Goal: Information Seeking & Learning: Learn about a topic

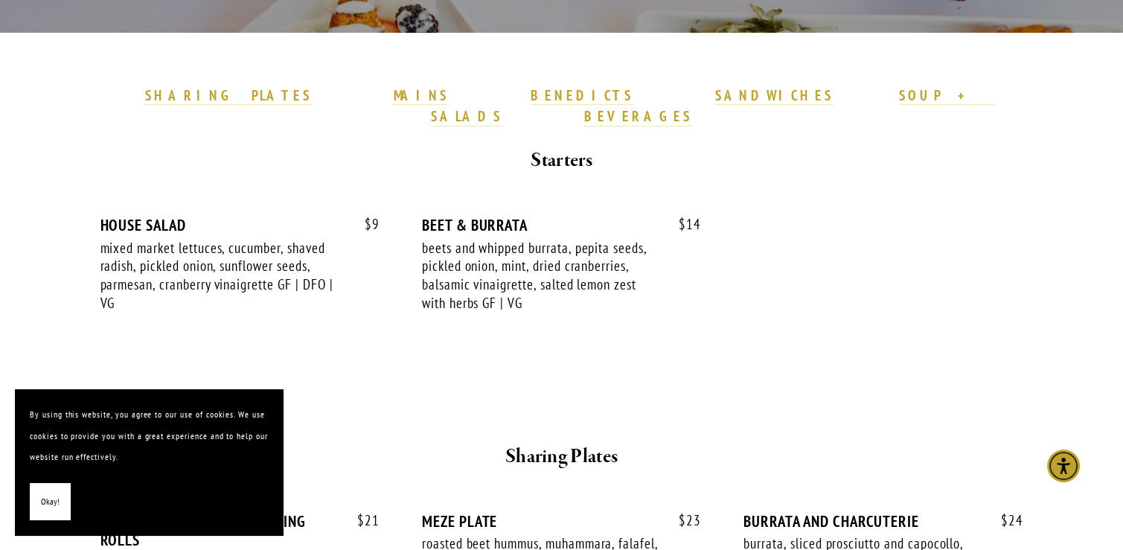
scroll to position [419, 0]
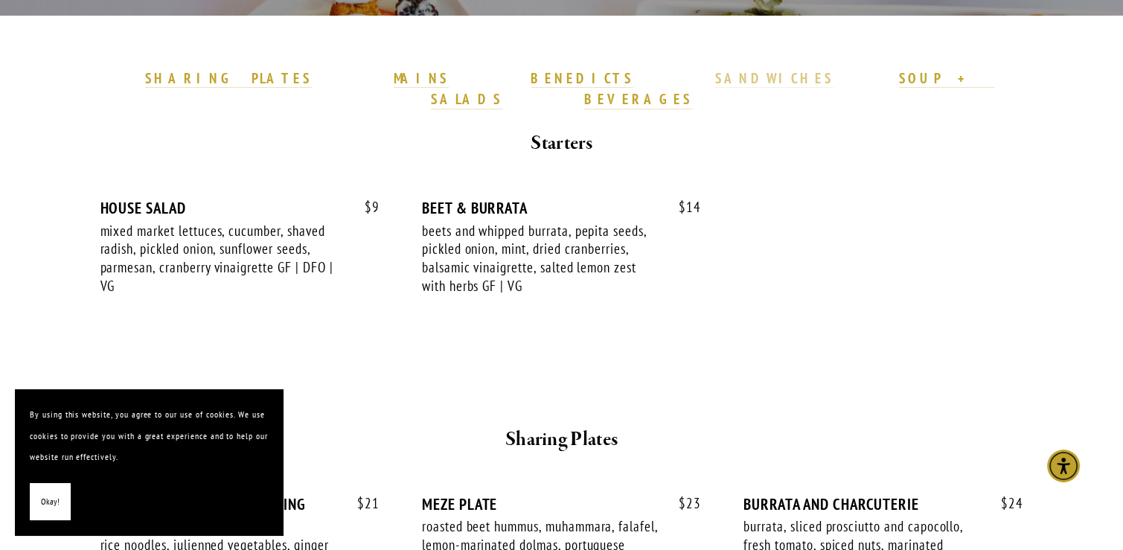
click at [714, 74] on strong "SANDWICHES" at bounding box center [773, 78] width 119 height 18
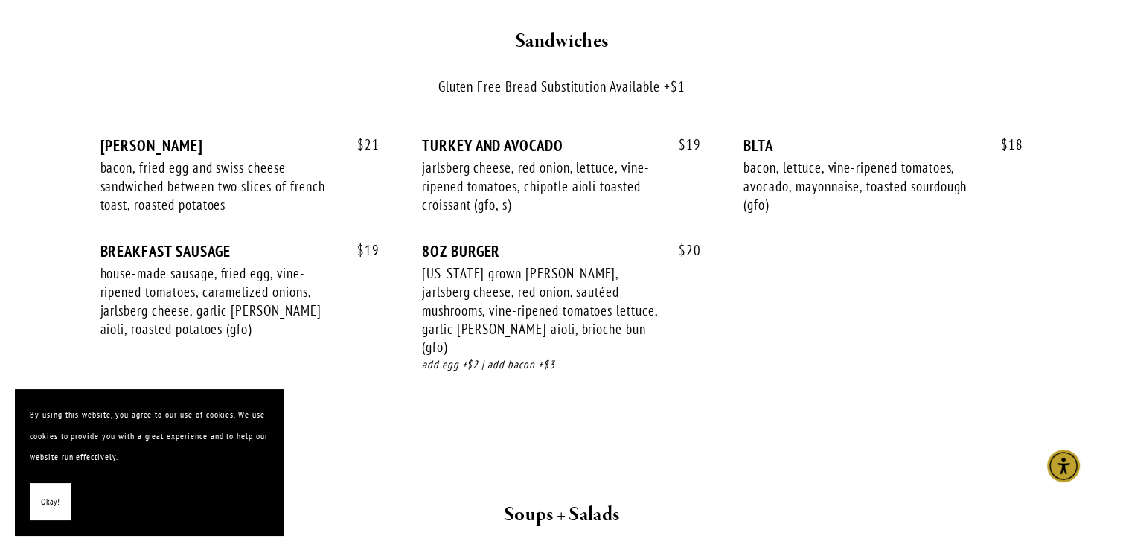
scroll to position [2220, 0]
click at [536, 205] on div "$ 19 TURKEY AND AVOCADO jarlsberg cheese, red onion, lettuce, vine-ripened toma…" at bounding box center [561, 188] width 279 height 106
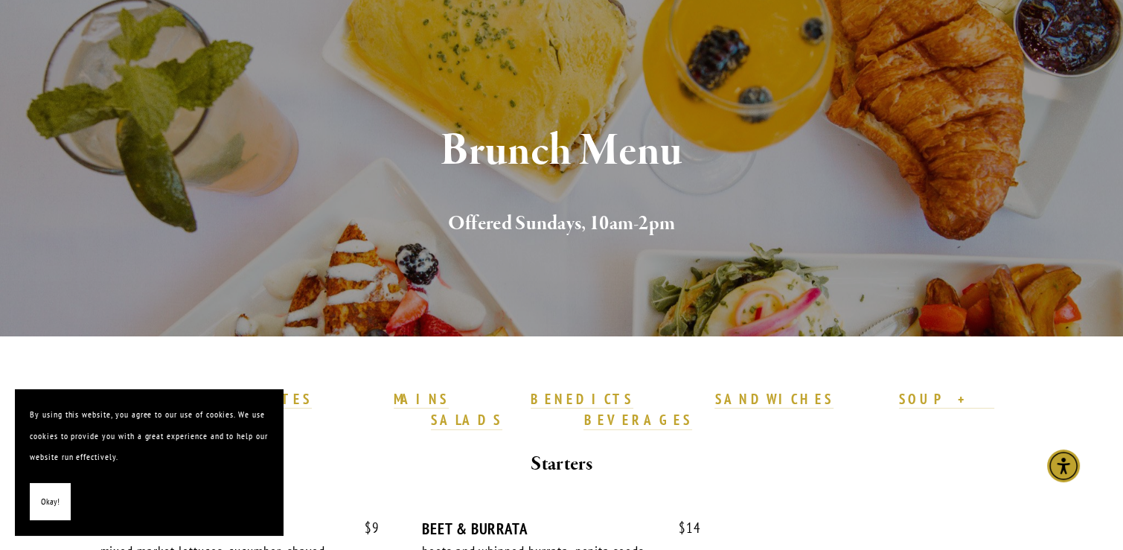
scroll to position [0, 0]
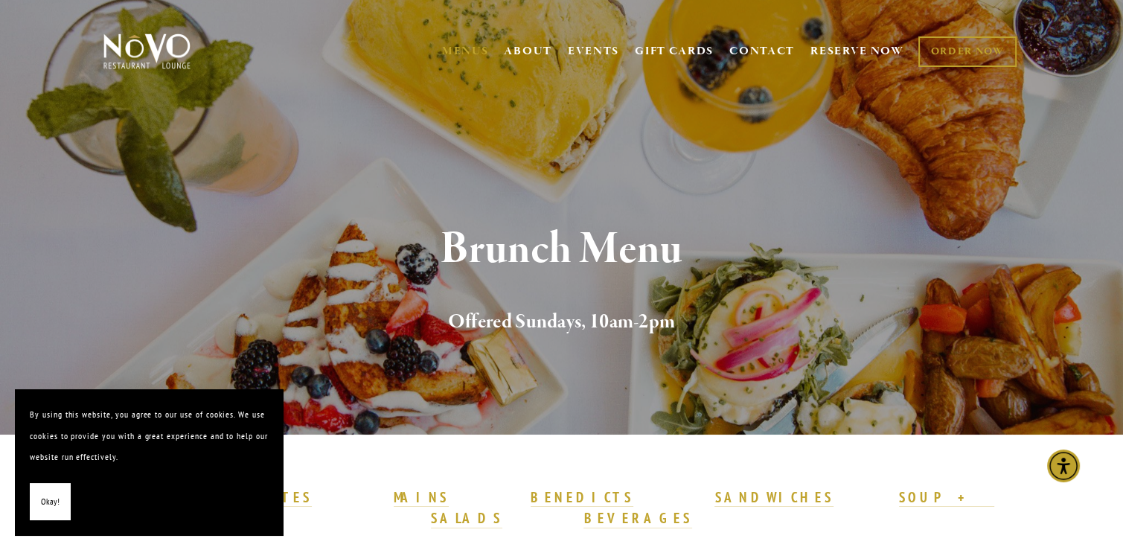
drag, startPoint x: 149, startPoint y: 62, endPoint x: 129, endPoint y: 50, distance: 23.4
drag, startPoint x: 129, startPoint y: 50, endPoint x: 95, endPoint y: 48, distance: 33.5
click at [95, 48] on div "MENUS BRUNCH LUNCH LATE LUNCH DINNER KID'S DESSERT WINE COCKTAILS BEER SPIRITS …" at bounding box center [561, 53] width 1071 height 77
drag, startPoint x: 35, startPoint y: 0, endPoint x: 292, endPoint y: 154, distance: 299.3
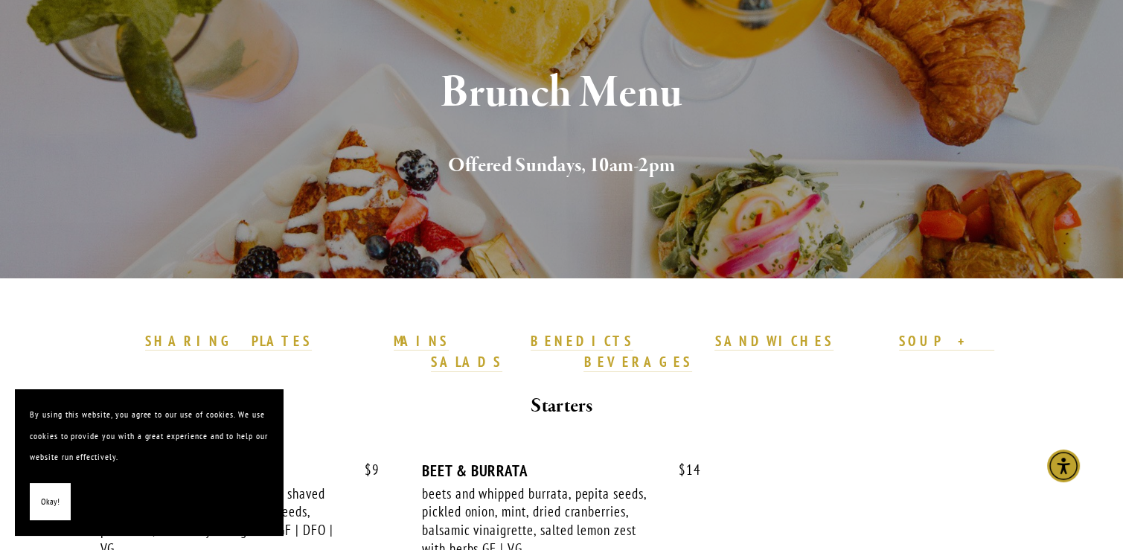
scroll to position [157, 0]
click at [714, 348] on strong "SANDWICHES" at bounding box center [773, 340] width 119 height 18
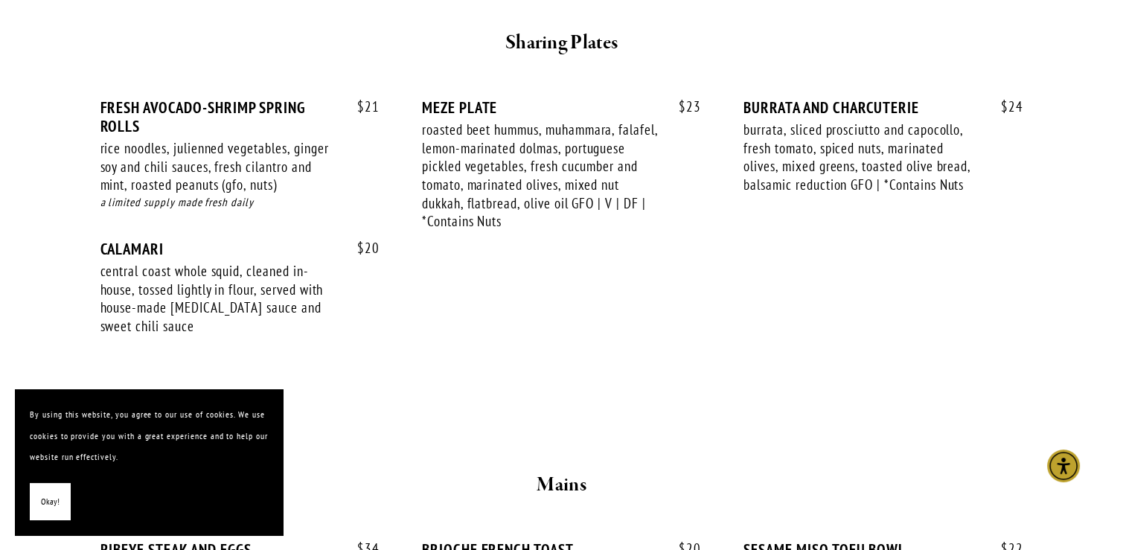
scroll to position [806, 0]
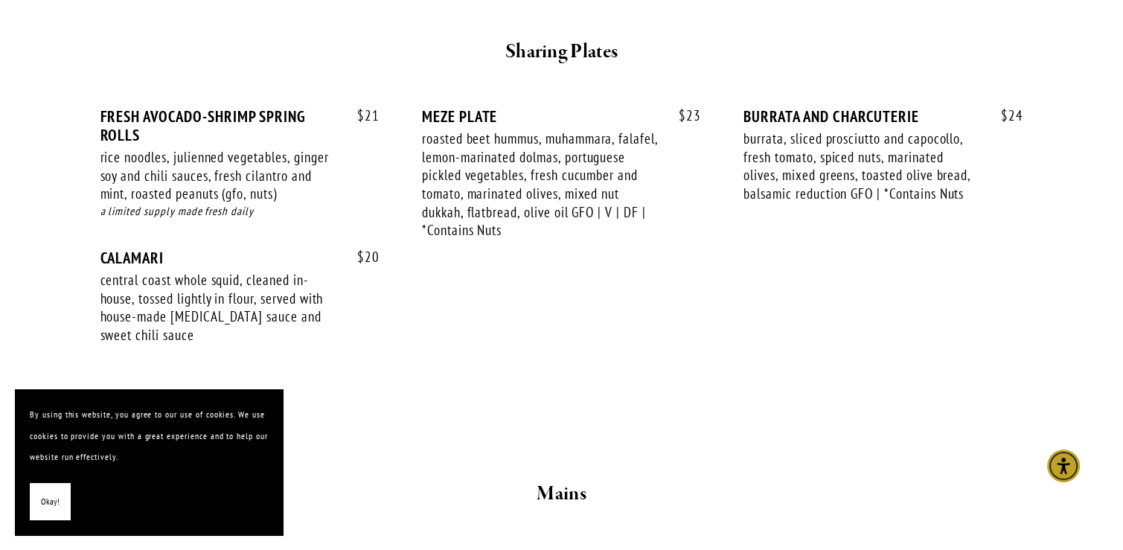
click at [857, 298] on div "$ 21 FRESH AVOCADO-SHRIMP SPRING ROLLS rice noodles, julienned vegetables, ging…" at bounding box center [561, 240] width 923 height 266
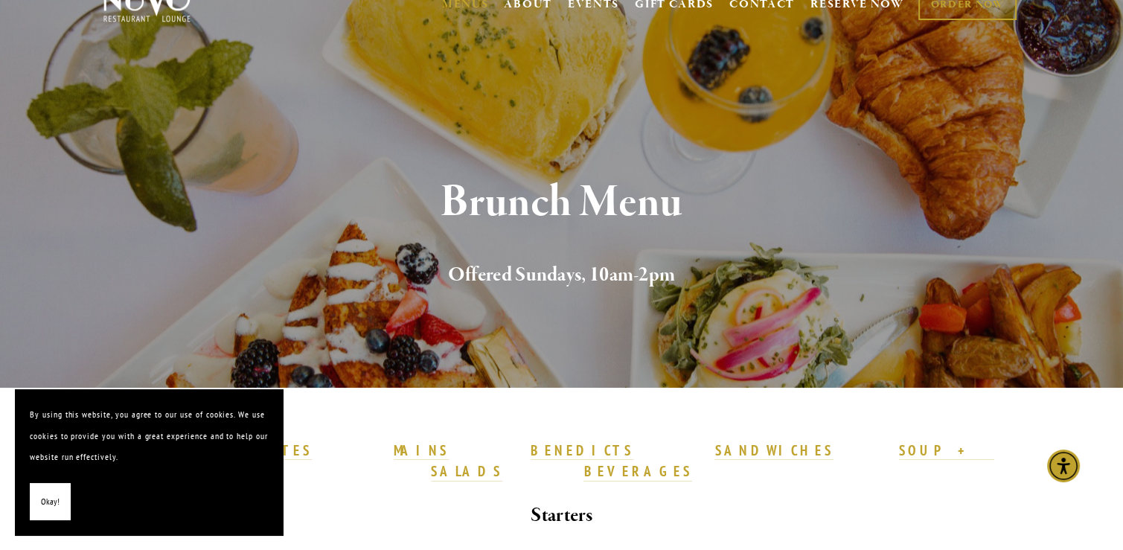
scroll to position [0, 0]
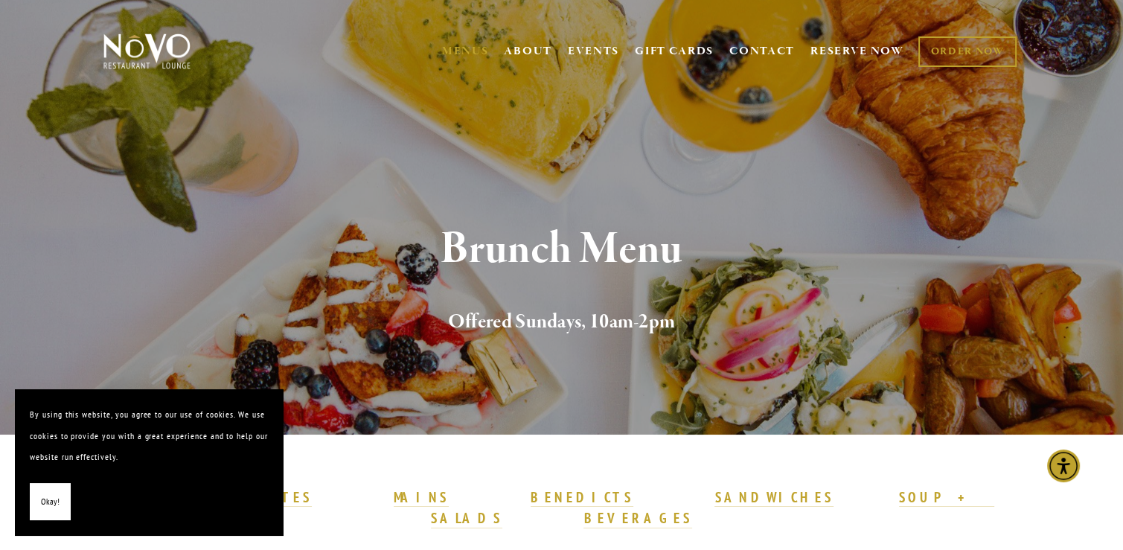
click at [125, 33] on img at bounding box center [146, 51] width 93 height 37
